Goal: Transaction & Acquisition: Purchase product/service

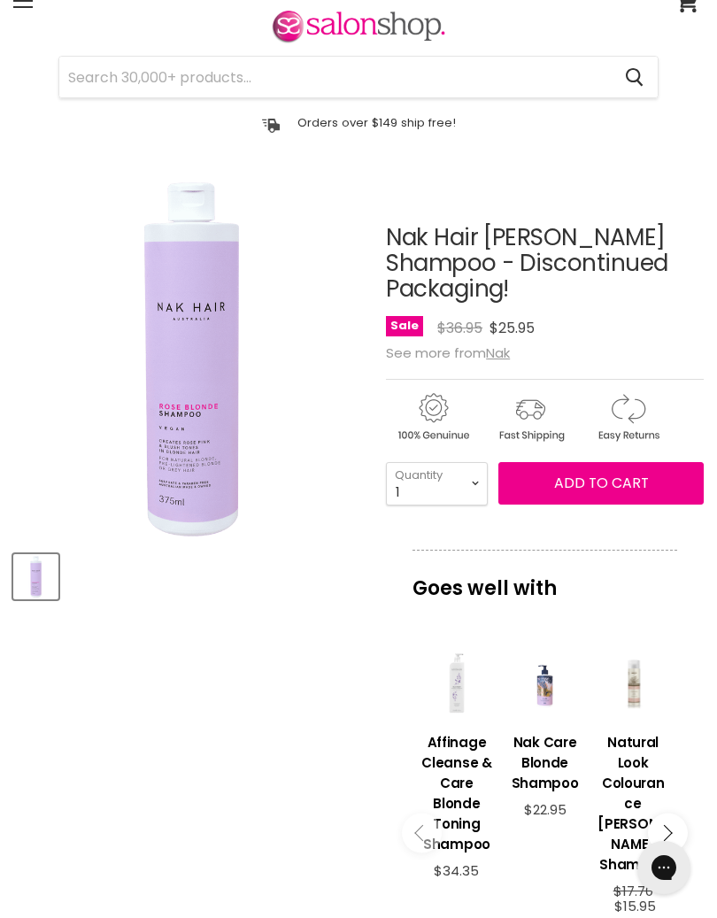
click at [604, 487] on span "Add to cart" at bounding box center [601, 483] width 95 height 20
click at [611, 487] on span "Add to cart" at bounding box center [601, 483] width 95 height 20
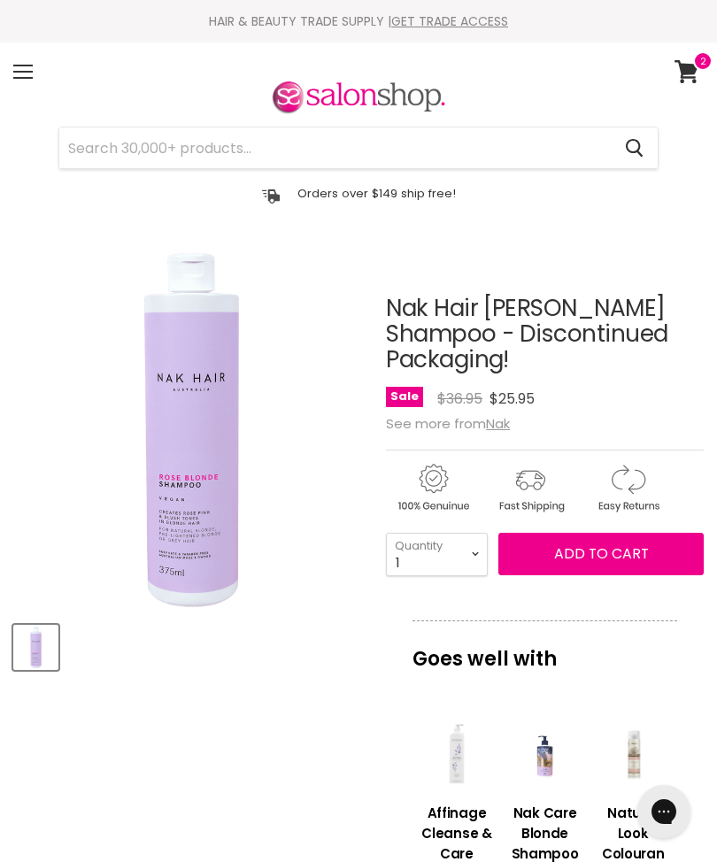
click at [594, 560] on span "Add to cart" at bounding box center [601, 554] width 95 height 20
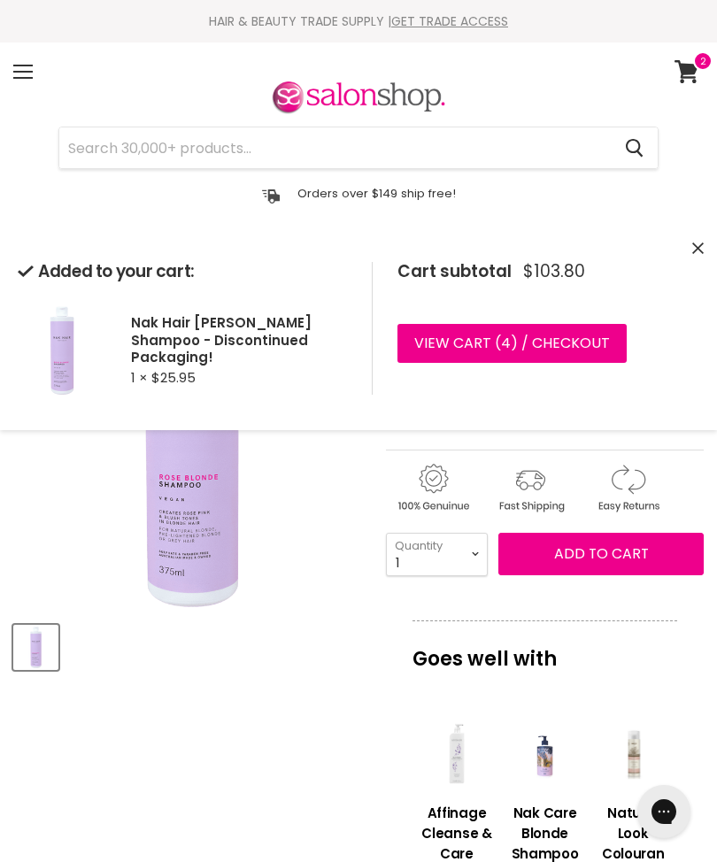
click at [569, 343] on link "View cart ( 4 ) / Checkout" at bounding box center [511, 343] width 229 height 39
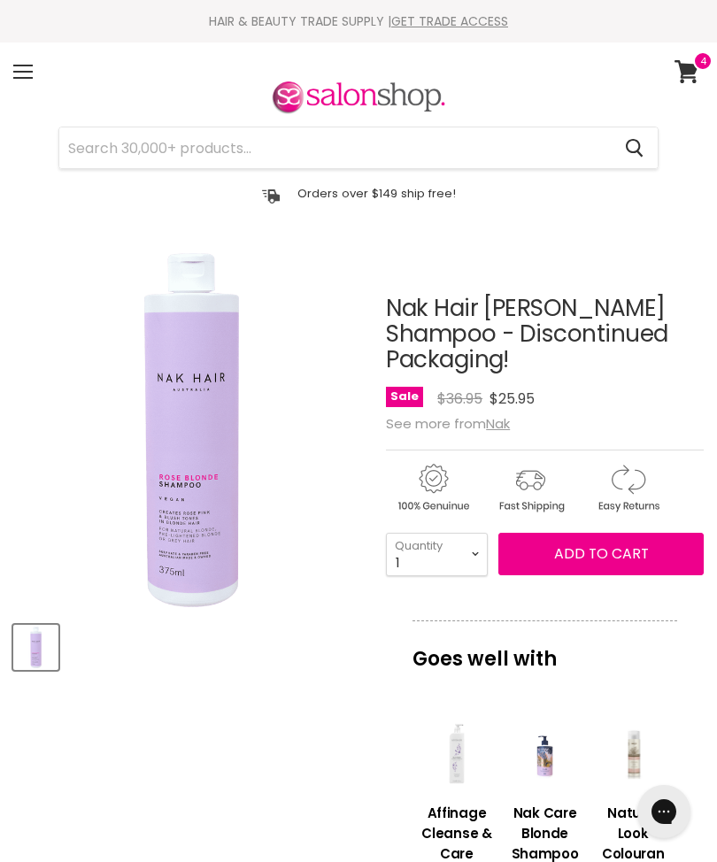
click at [326, 759] on article "Click or scroll to zoom Tap or pinch to zoom Nak Hair Rose Blonde Shampoo - Dis…" at bounding box center [358, 878] width 690 height 1255
click at [685, 73] on icon at bounding box center [687, 71] width 24 height 23
